Goal: Information Seeking & Learning: Find specific page/section

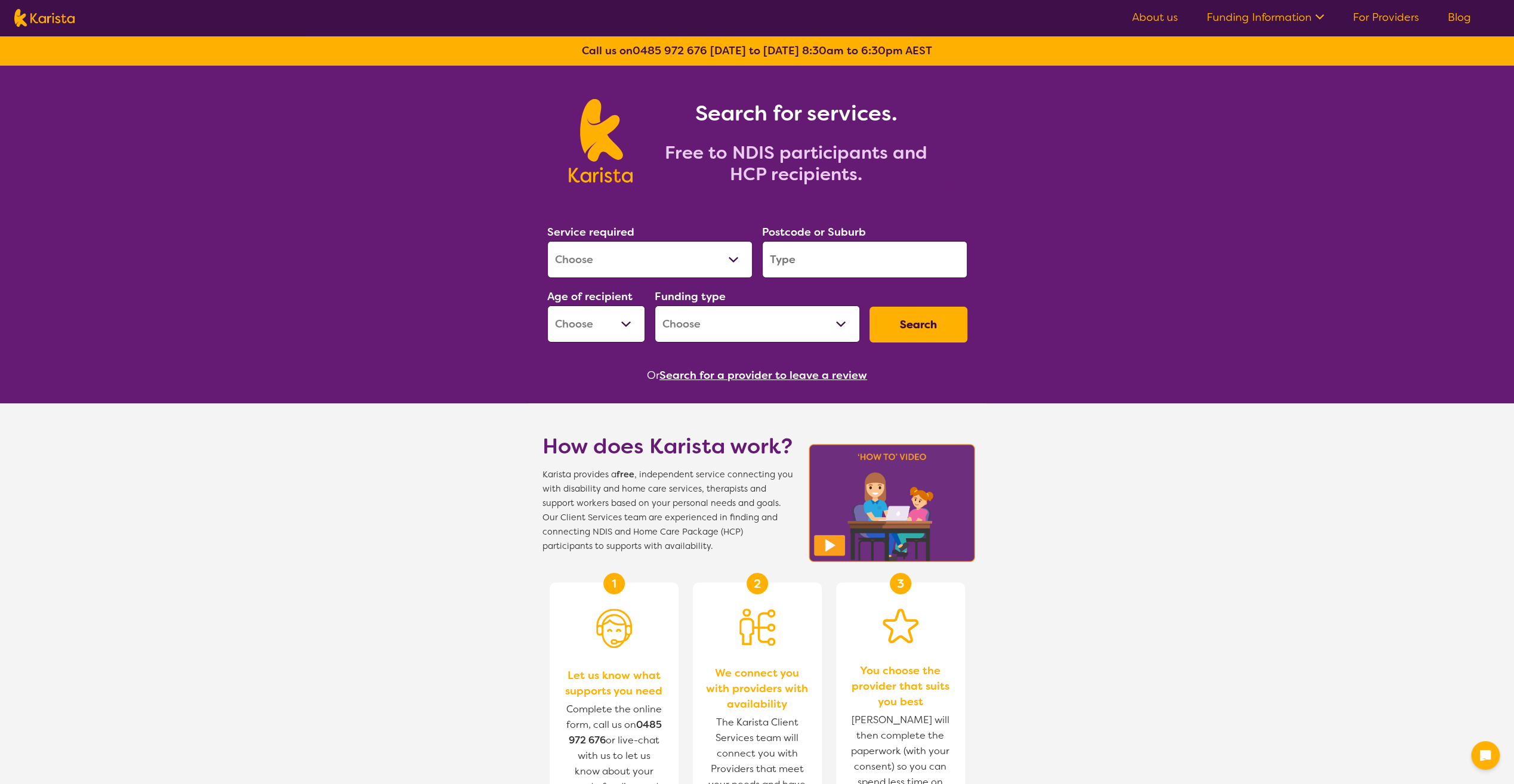
click at [644, 269] on select "Allied Health Assistant Assessment ([MEDICAL_DATA] or [MEDICAL_DATA]) Behaviour…" at bounding box center [650, 259] width 206 height 37
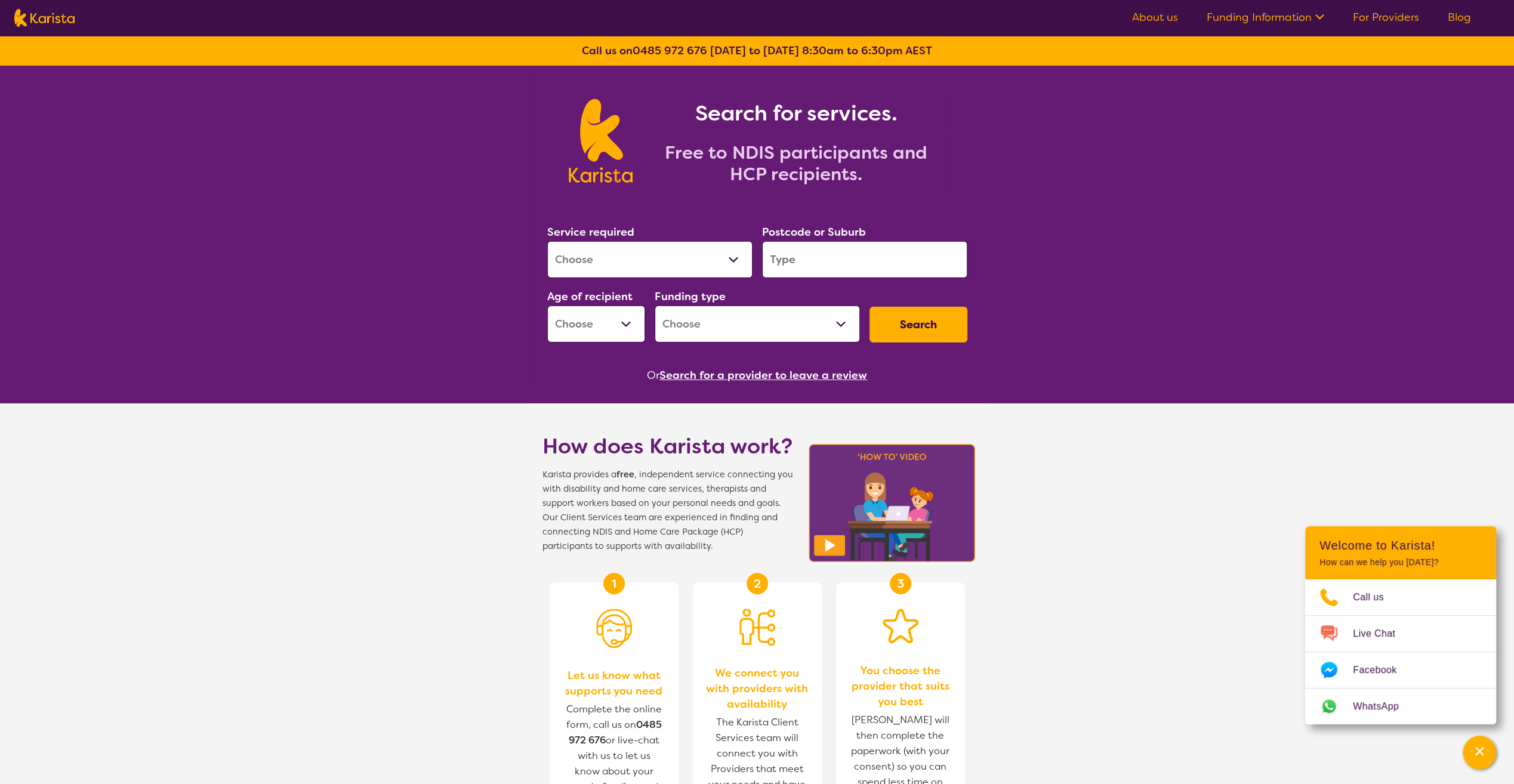
select select "NDIS Plan management"
click at [548, 241] on select "Allied Health Assistant Assessment ([MEDICAL_DATA] or [MEDICAL_DATA]) Behaviour…" at bounding box center [650, 259] width 206 height 37
select select "NDIS"
click at [805, 262] on input "search" at bounding box center [865, 259] width 206 height 37
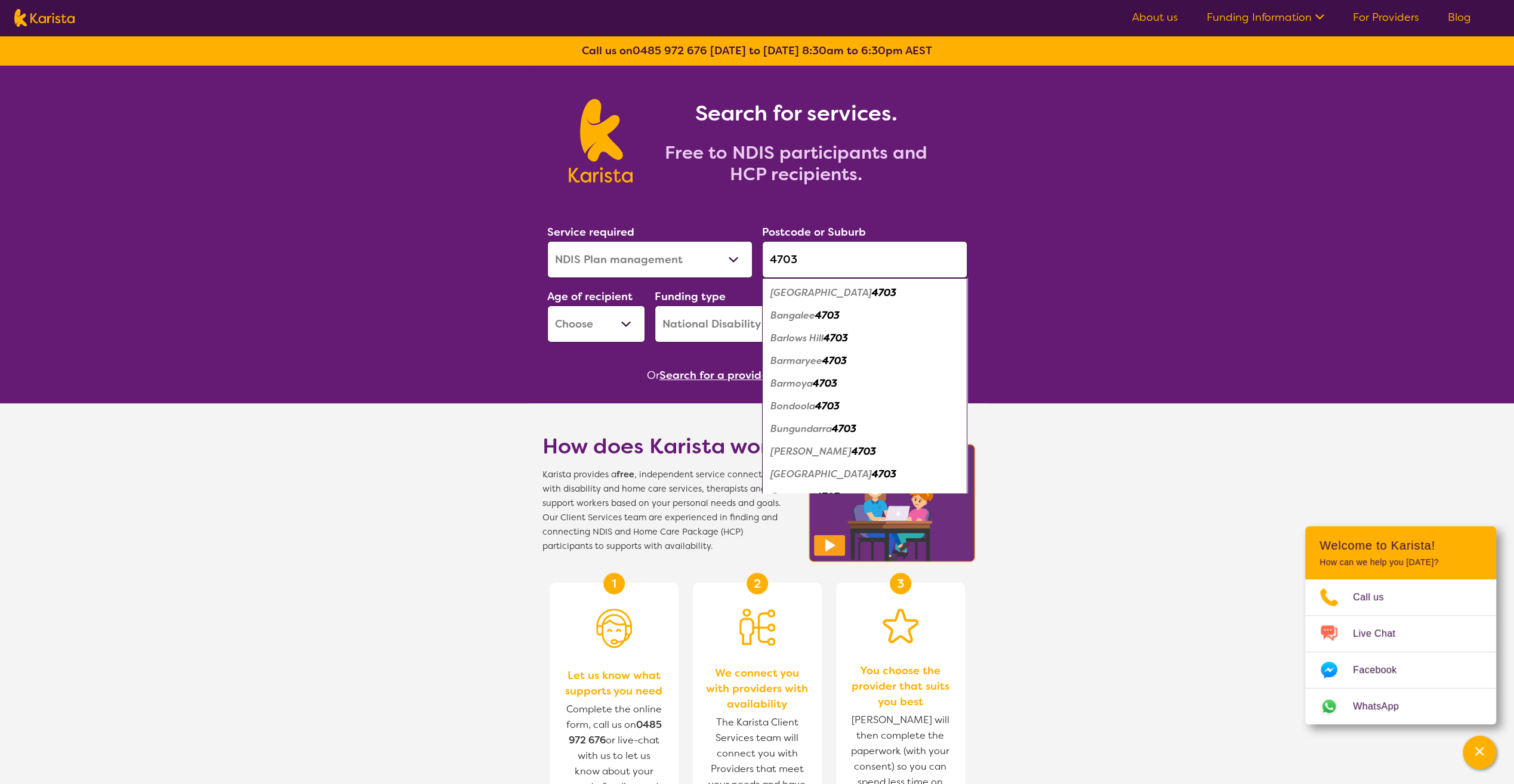
type input "4703"
click at [878, 299] on div "[GEOGRAPHIC_DATA] 4703" at bounding box center [865, 293] width 194 height 23
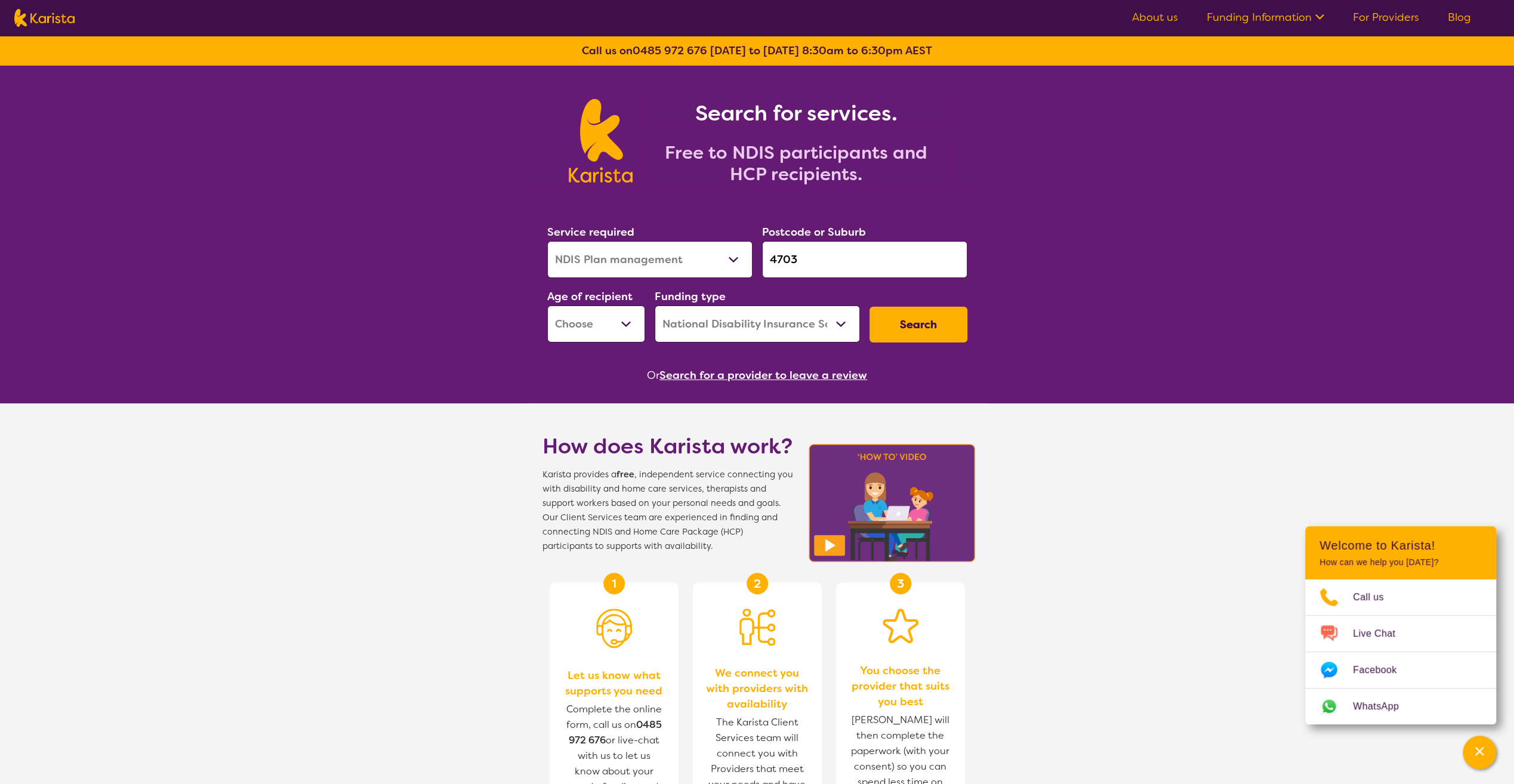
click at [887, 310] on button "Search" at bounding box center [918, 324] width 98 height 36
click at [622, 314] on select "Early Childhood - 0 to 9 Child - 10 to 11 Adolescent - 12 to 17 Adult - 18 to 6…" at bounding box center [596, 324] width 98 height 37
select select "EC"
click at [548, 305] on select "Early Childhood - 0 to 9 Child - 10 to 11 Adolescent - 12 to 17 Adult - 18 to 6…" at bounding box center [596, 324] width 98 height 37
click at [900, 336] on button "Search" at bounding box center [918, 324] width 98 height 36
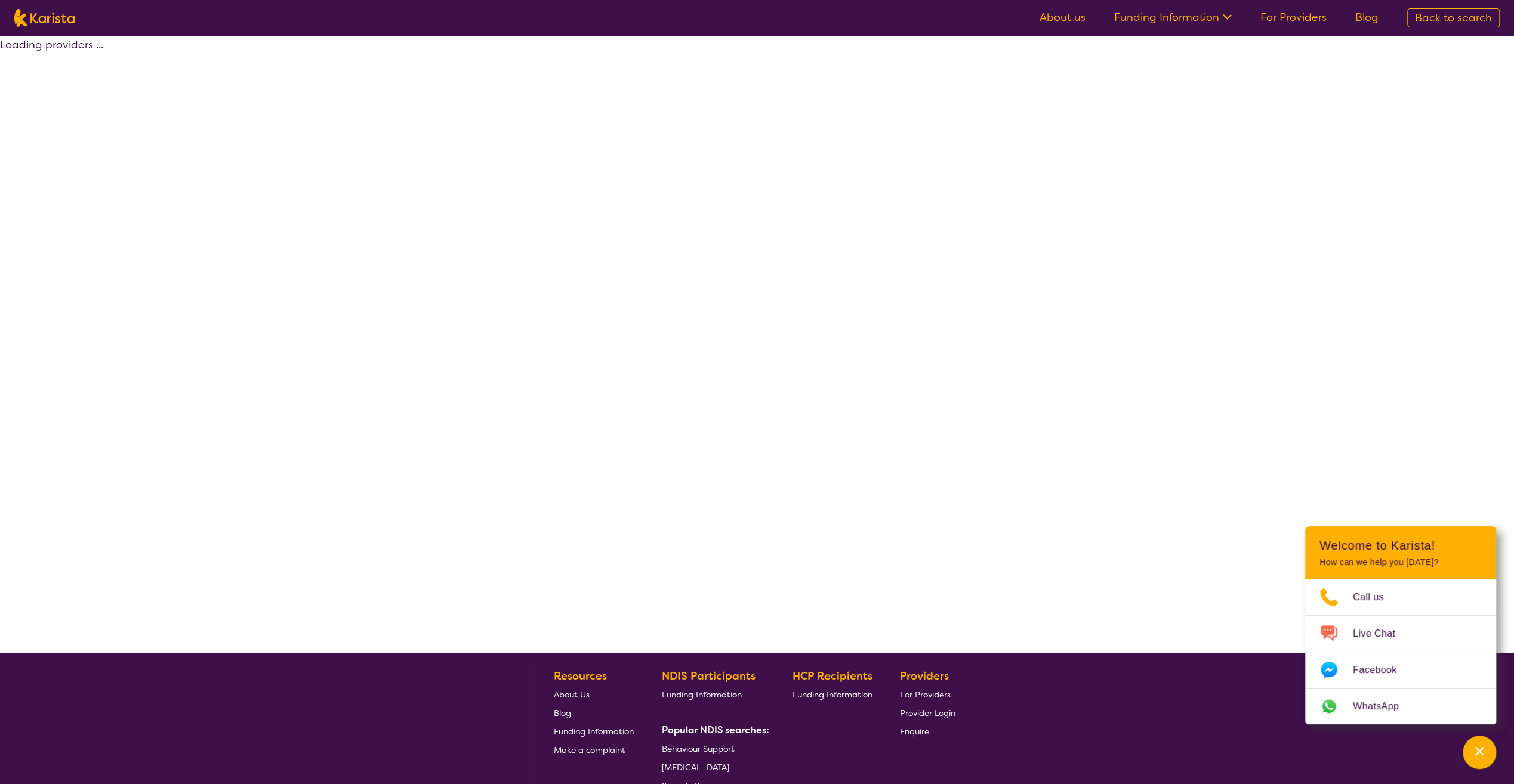
select select "by_score"
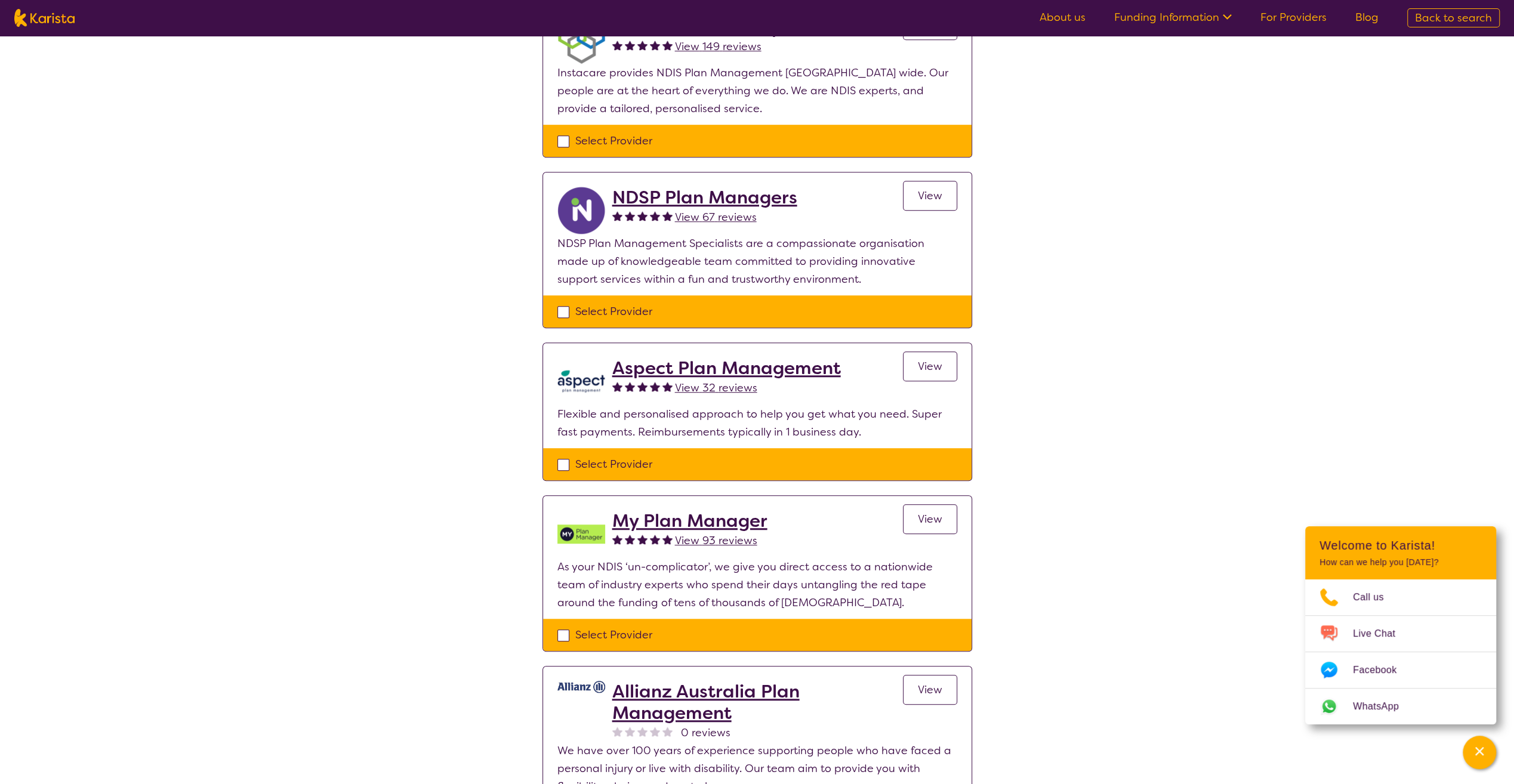
scroll to position [656, 0]
